Goal: Navigation & Orientation: Find specific page/section

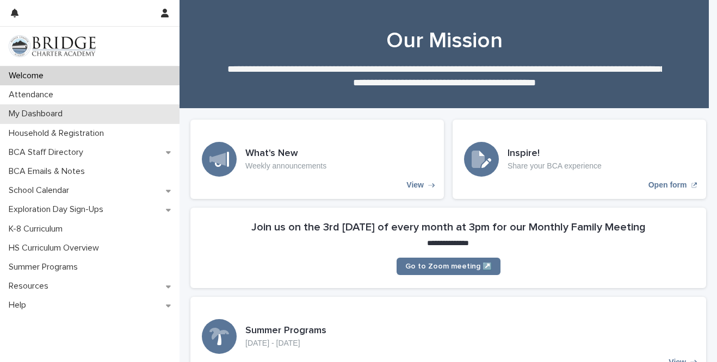
click at [104, 111] on div "My Dashboard" at bounding box center [89, 113] width 179 height 19
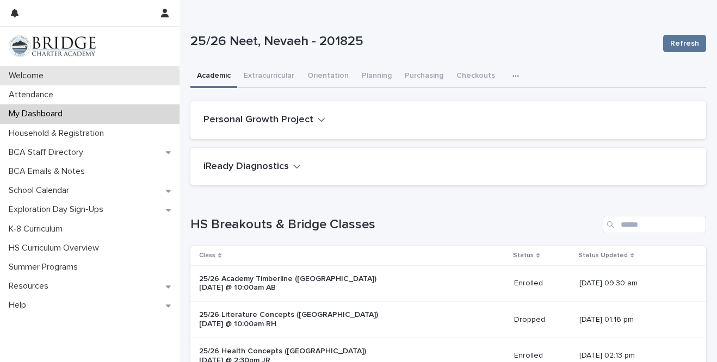
click at [102, 71] on div "Welcome" at bounding box center [89, 75] width 179 height 19
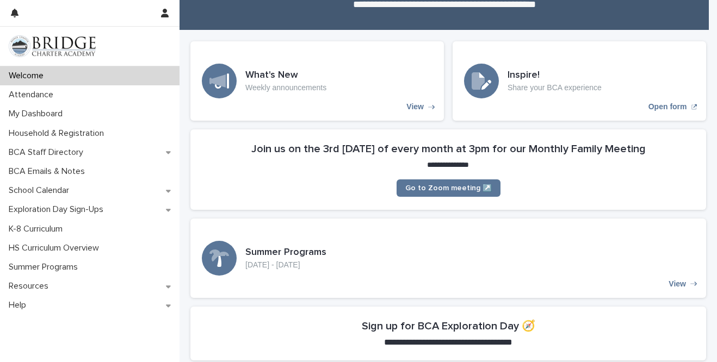
scroll to position [45, 0]
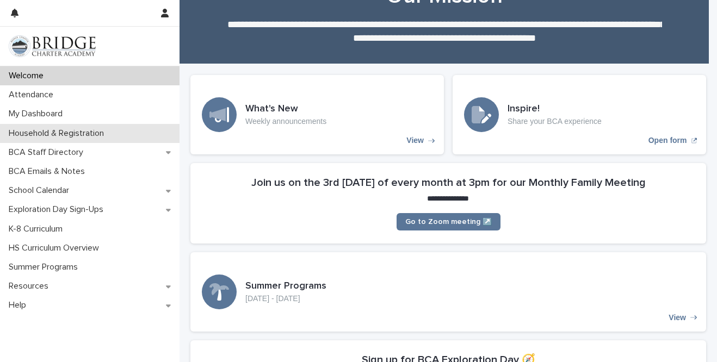
click at [132, 138] on div "Household & Registration" at bounding box center [89, 133] width 179 height 19
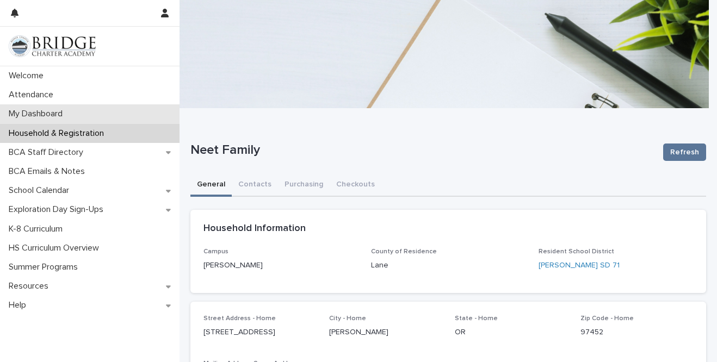
click at [117, 106] on div "My Dashboard" at bounding box center [89, 113] width 179 height 19
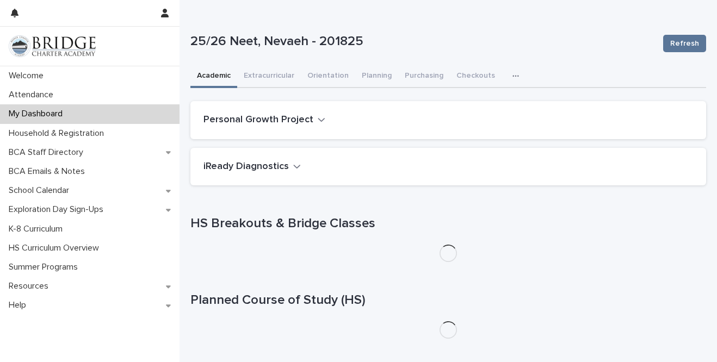
click at [294, 168] on icon "button" at bounding box center [297, 167] width 7 height 4
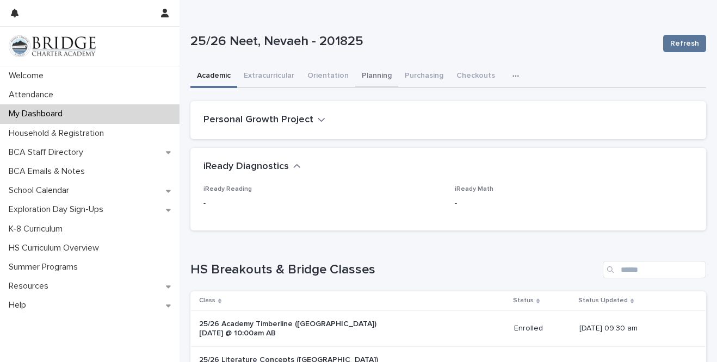
click at [380, 72] on button "Planning" at bounding box center [376, 76] width 43 height 23
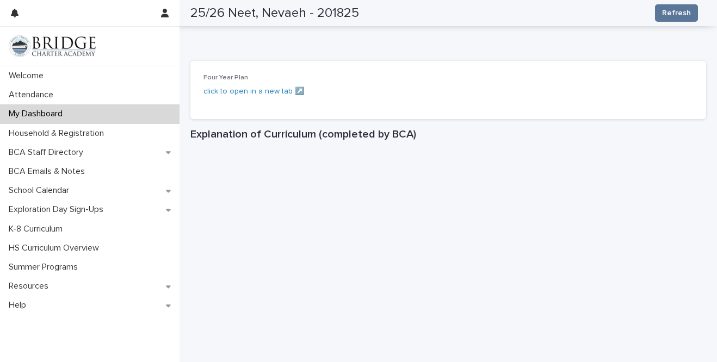
scroll to position [530, 0]
